Goal: Task Accomplishment & Management: Manage account settings

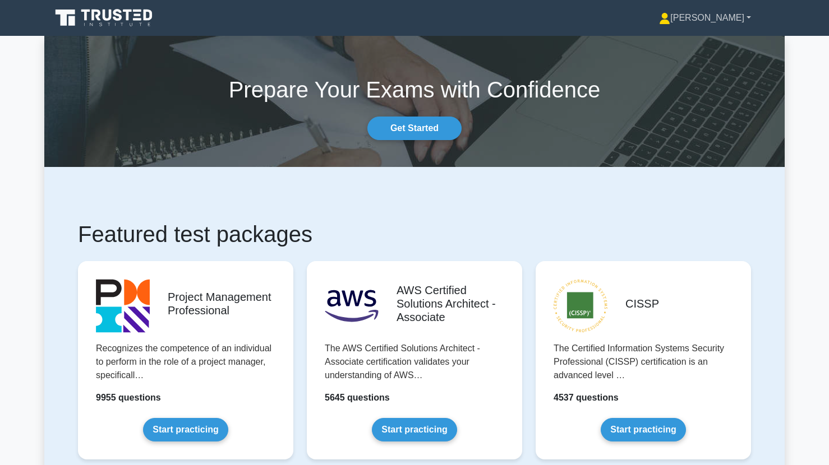
click at [748, 19] on link "[PERSON_NAME]" at bounding box center [705, 18] width 146 height 22
click at [667, 56] on link "Settings" at bounding box center [677, 62] width 89 height 18
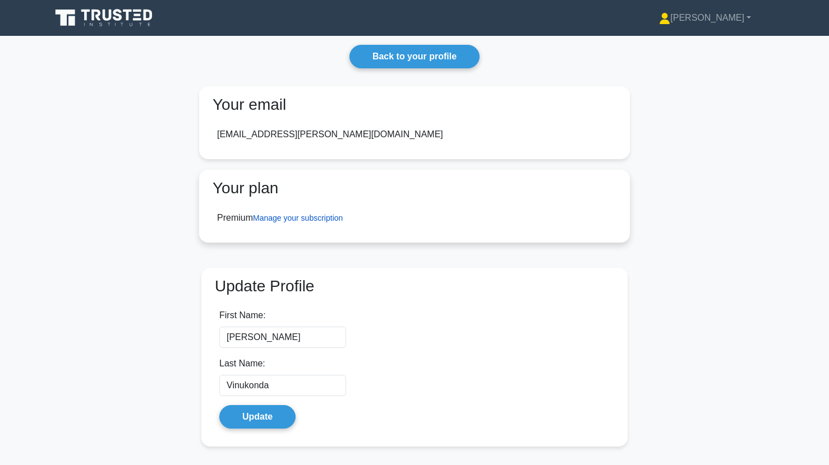
click at [325, 216] on link "Manage your subscription" at bounding box center [298, 218] width 90 height 9
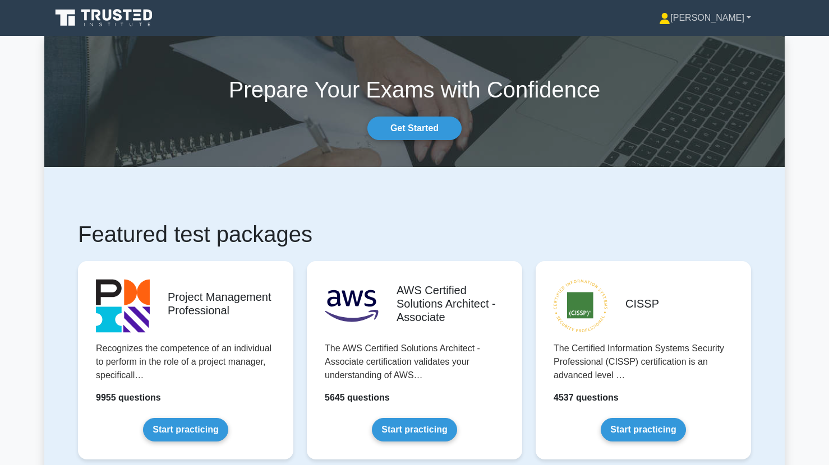
click at [686, 25] on link "[PERSON_NAME]" at bounding box center [705, 18] width 146 height 22
click at [665, 44] on link "Profile" at bounding box center [677, 44] width 89 height 18
